Goal: Task Accomplishment & Management: Manage account settings

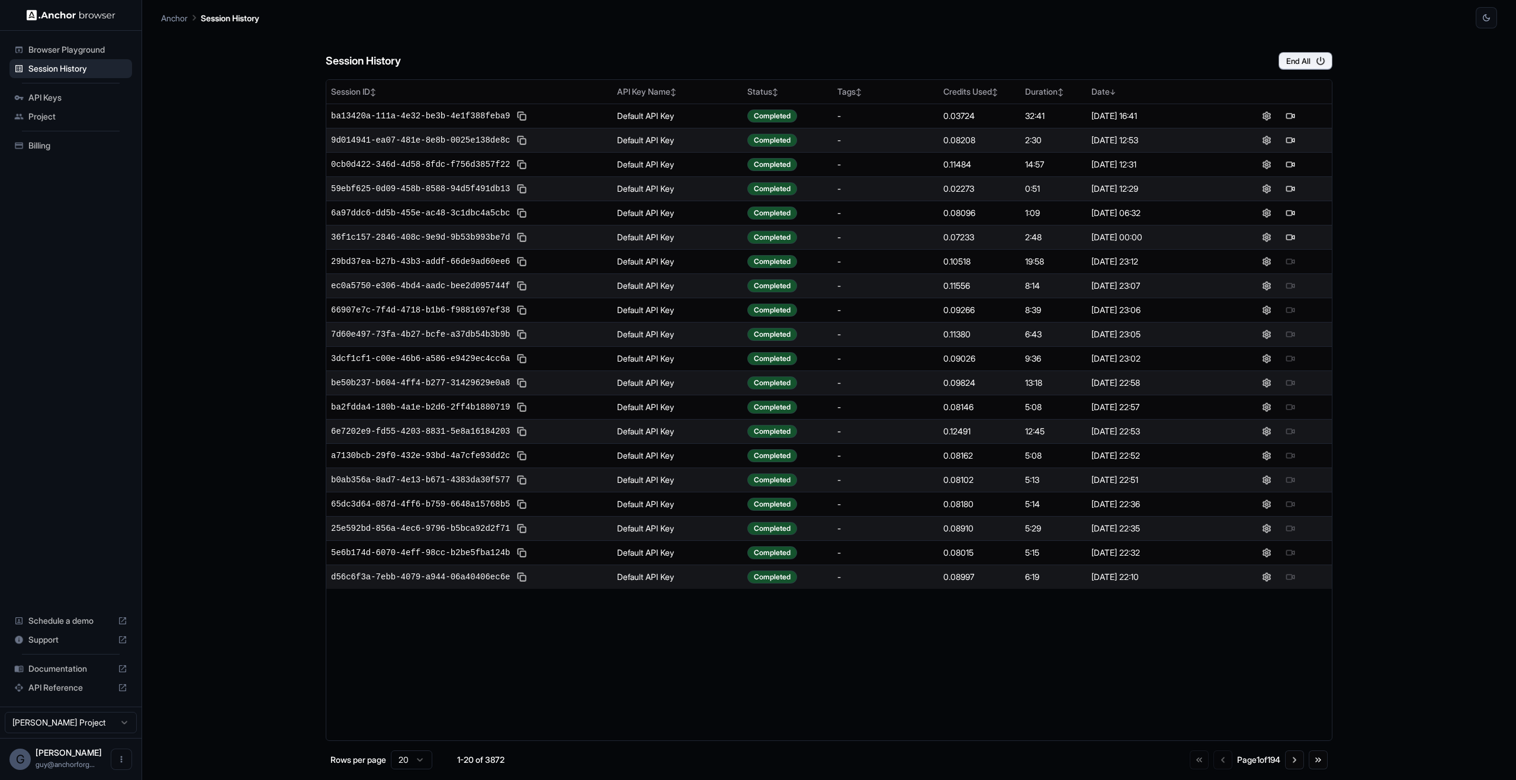
click at [107, 50] on span "Browser Playground" at bounding box center [77, 50] width 99 height 12
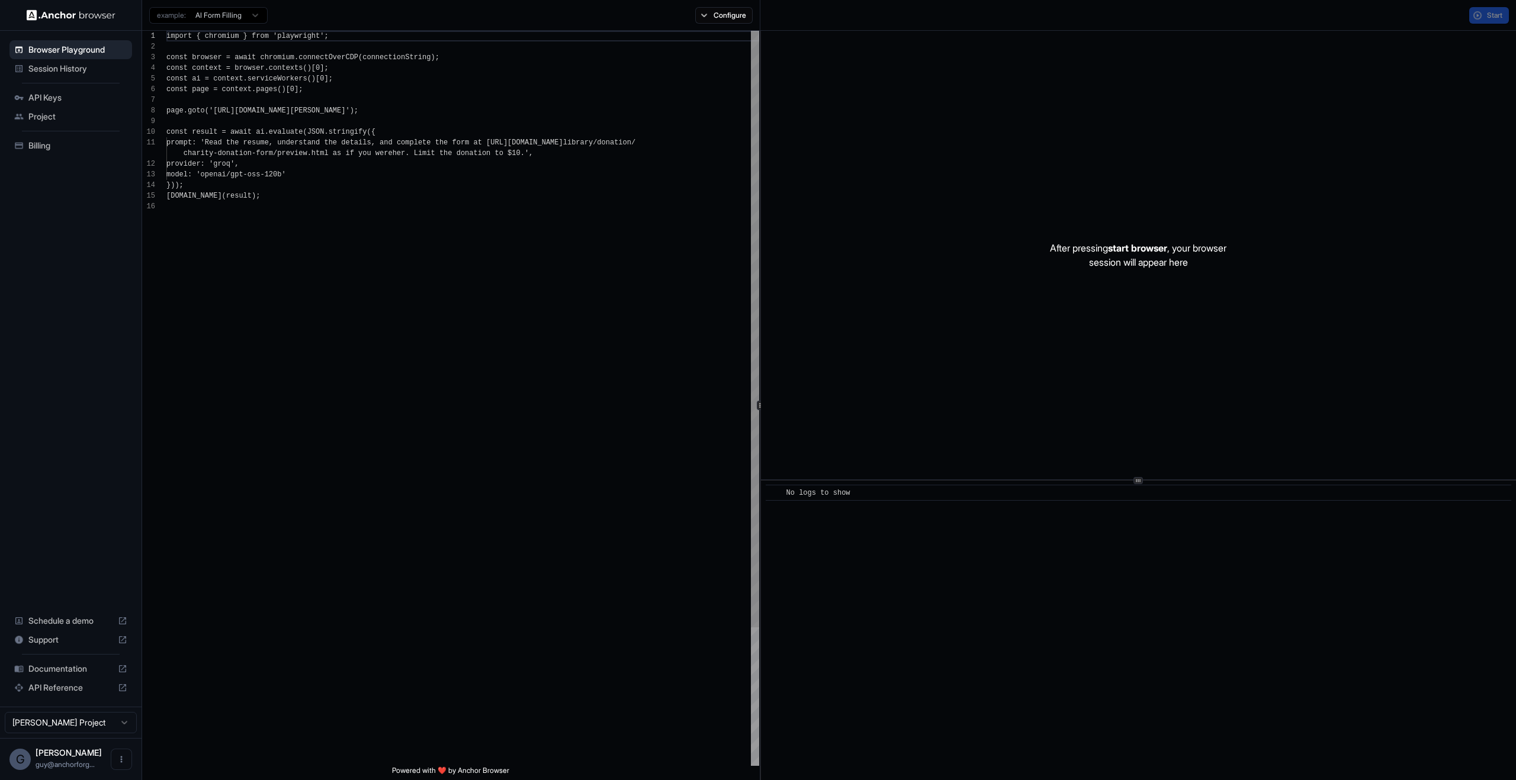
scroll to position [107, 0]
click at [105, 75] on div "Session History" at bounding box center [70, 68] width 123 height 19
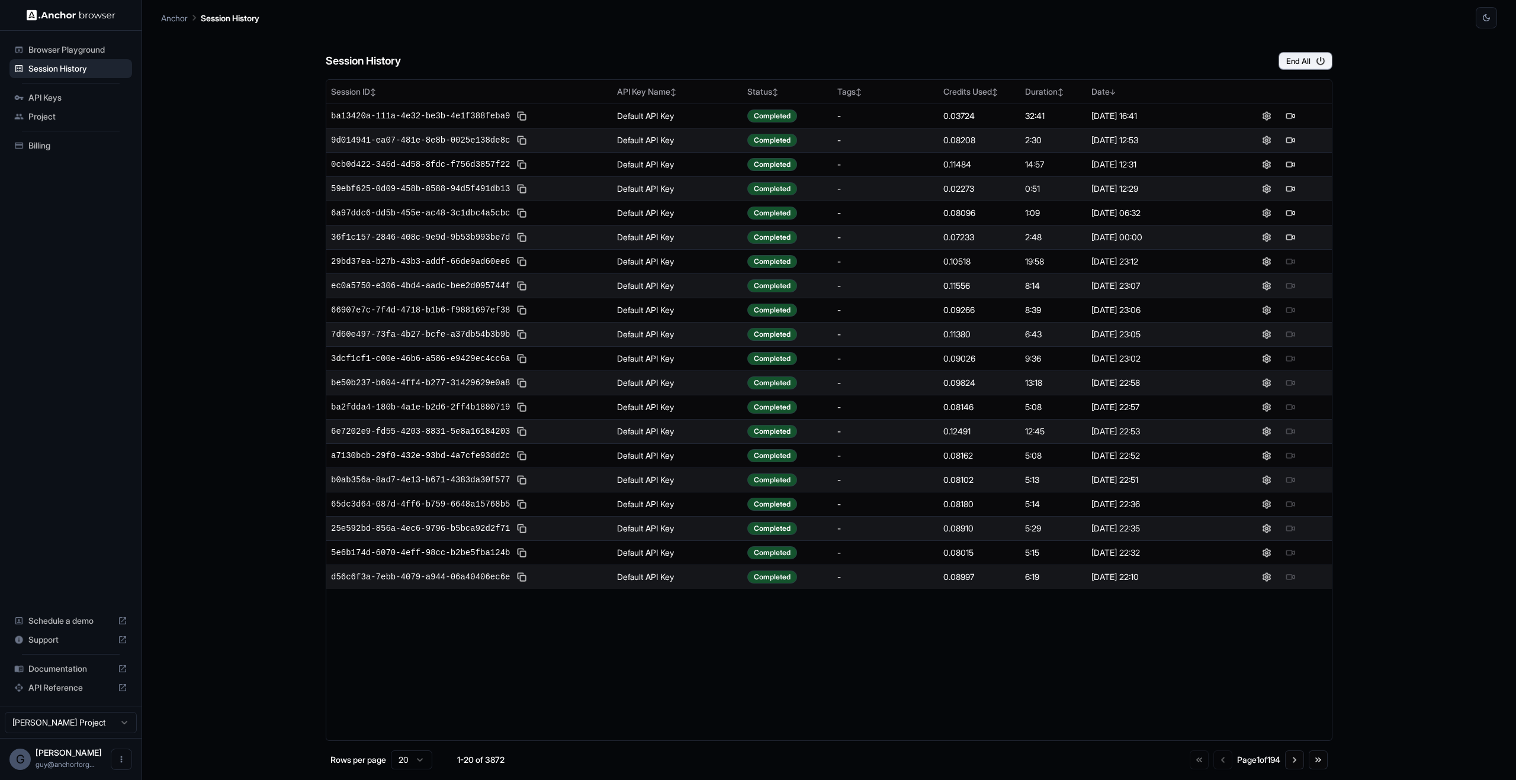
click at [108, 104] on div "API Keys" at bounding box center [70, 97] width 123 height 19
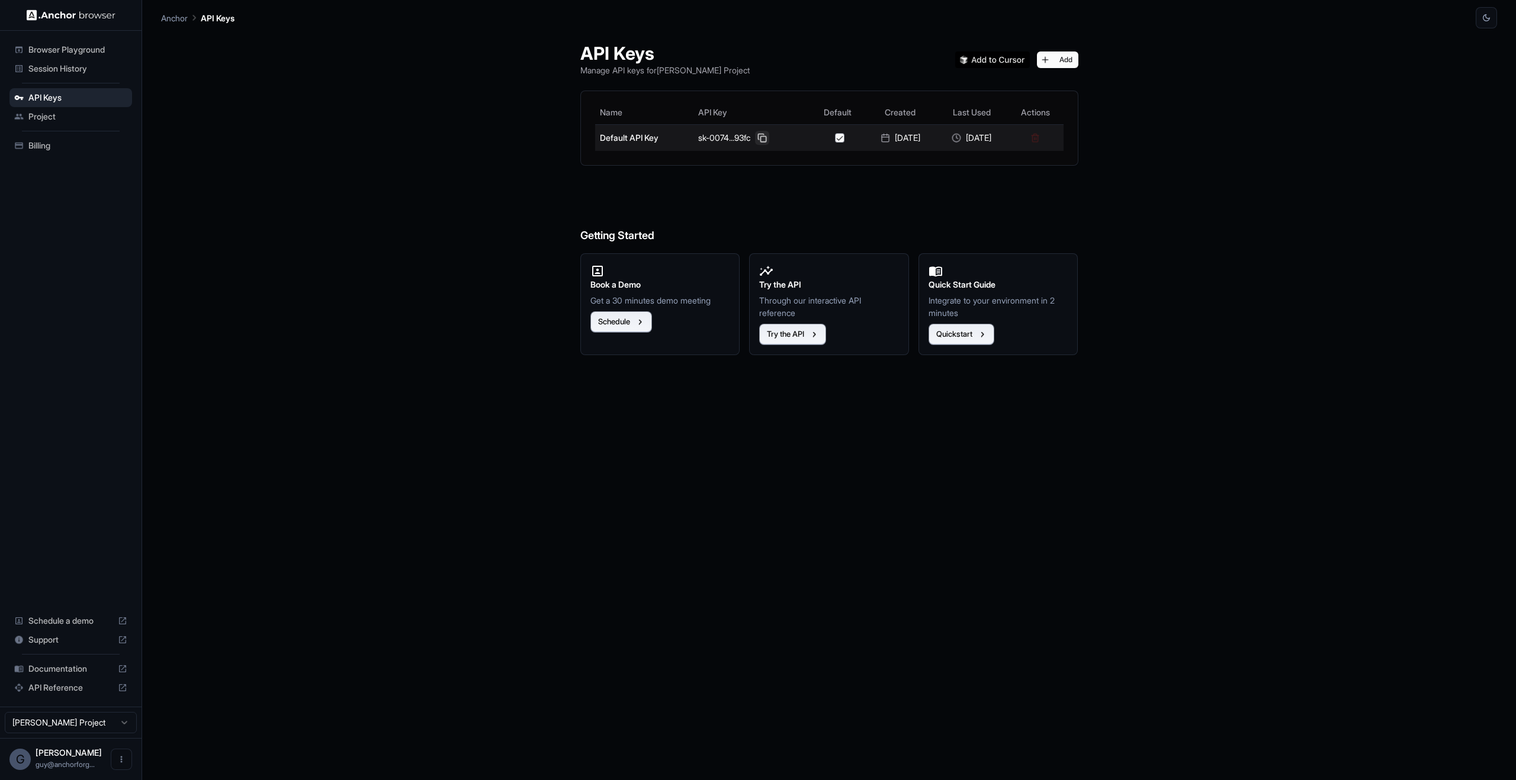
click at [756, 138] on button at bounding box center [762, 138] width 14 height 14
